Goal: Navigation & Orientation: Find specific page/section

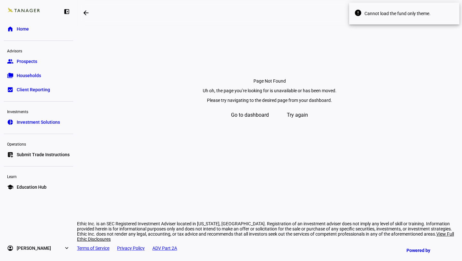
click at [294, 123] on span "Try again" at bounding box center [297, 114] width 21 height 15
click at [27, 89] on span "Client Reporting" at bounding box center [33, 89] width 33 height 6
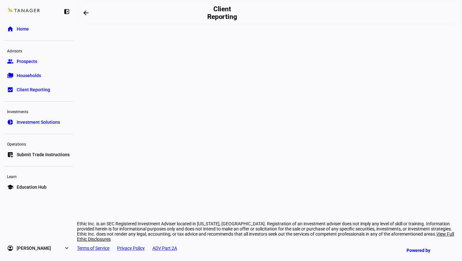
click at [22, 73] on span "Households" at bounding box center [29, 75] width 24 height 6
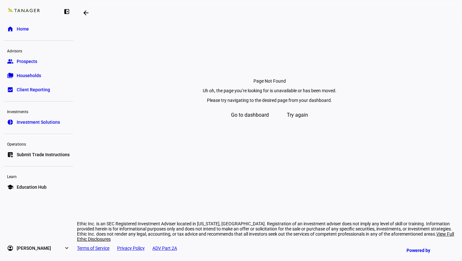
click at [24, 20] on div "left_panel_close home Home Advisors group Prospects folder_copy Households bid_…" at bounding box center [38, 130] width 77 height 261
click at [23, 27] on span "Home" at bounding box center [23, 29] width 12 height 6
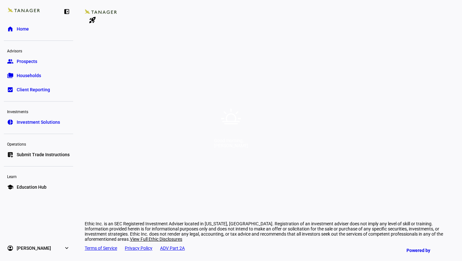
click at [228, 114] on icon at bounding box center [231, 119] width 20 height 20
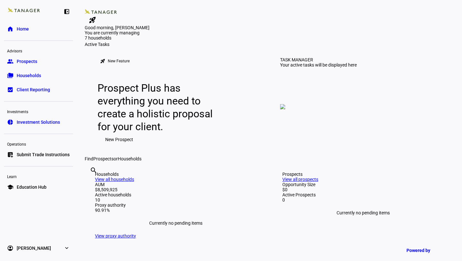
click at [231, 0] on div "Good morning, [PERSON_NAME]" at bounding box center [231, 0] width 462 height 0
